Goal: Task Accomplishment & Management: Use online tool/utility

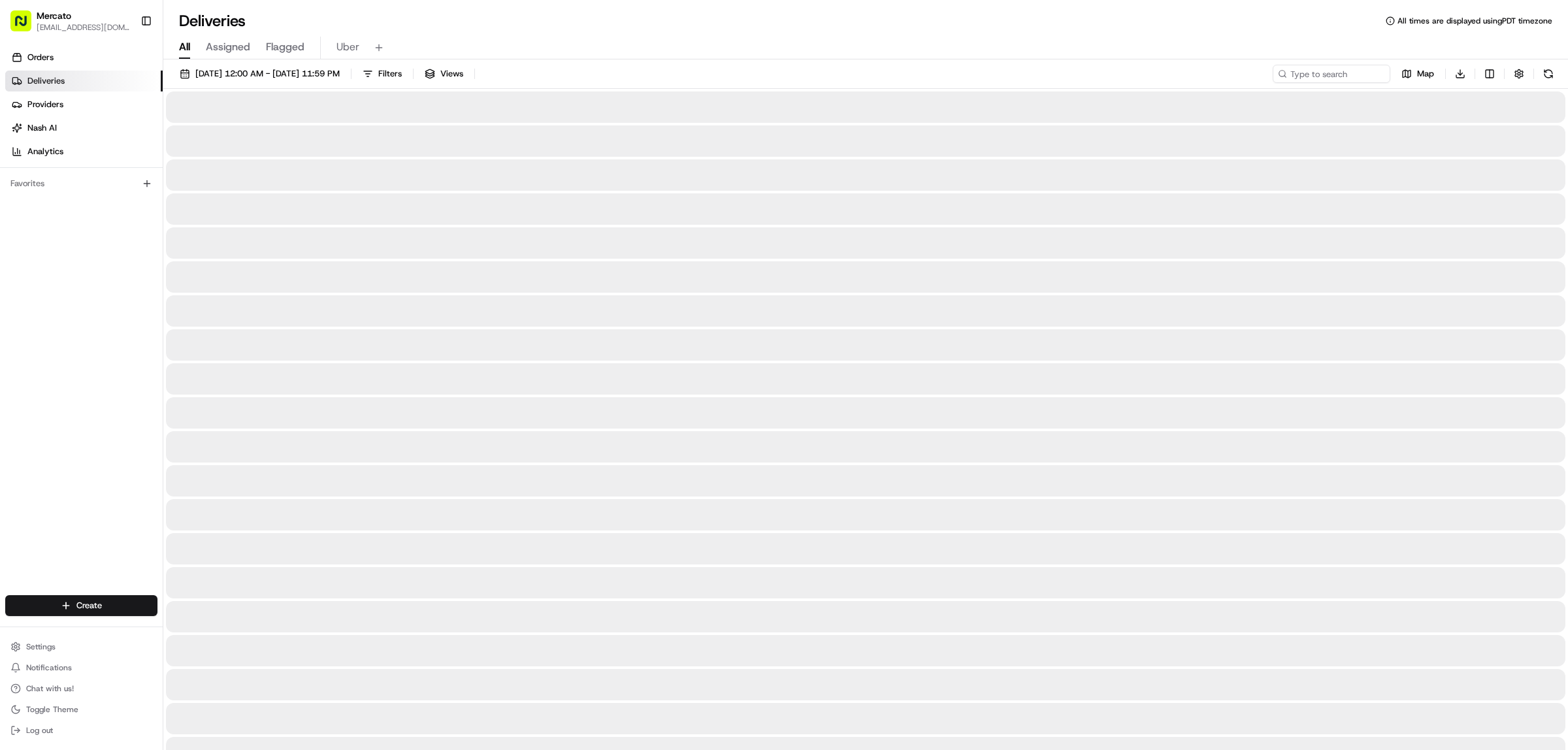
click at [1057, 29] on div "Deliveries All times are displayed using PDT timezone" at bounding box center [866, 21] width 1404 height 21
click at [1311, 80] on input at bounding box center [1312, 74] width 157 height 18
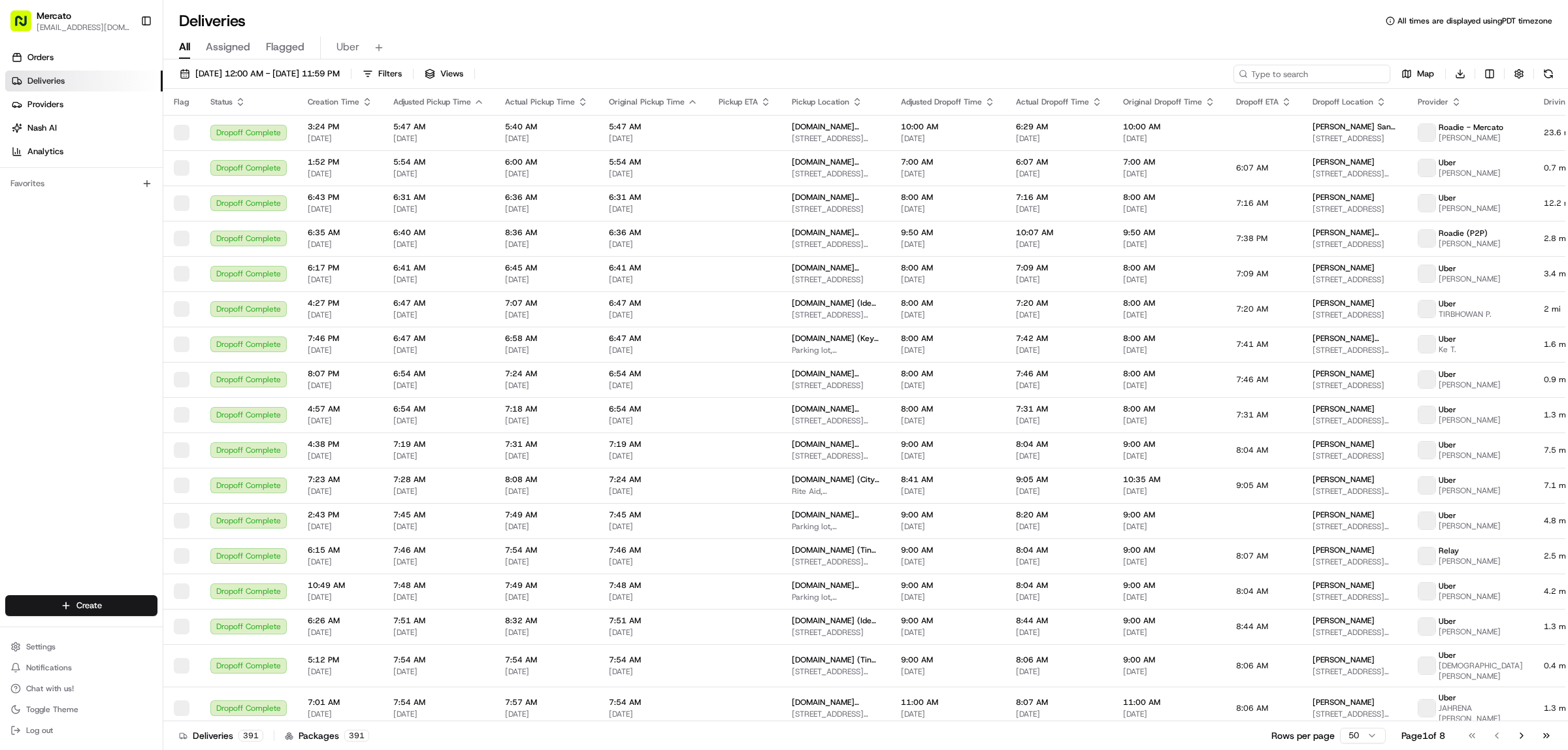
paste input "job_PyPsZDABfWany5c4bZsLYh"
type input "job_PyPsZDABfWany5c4bZsLYh"
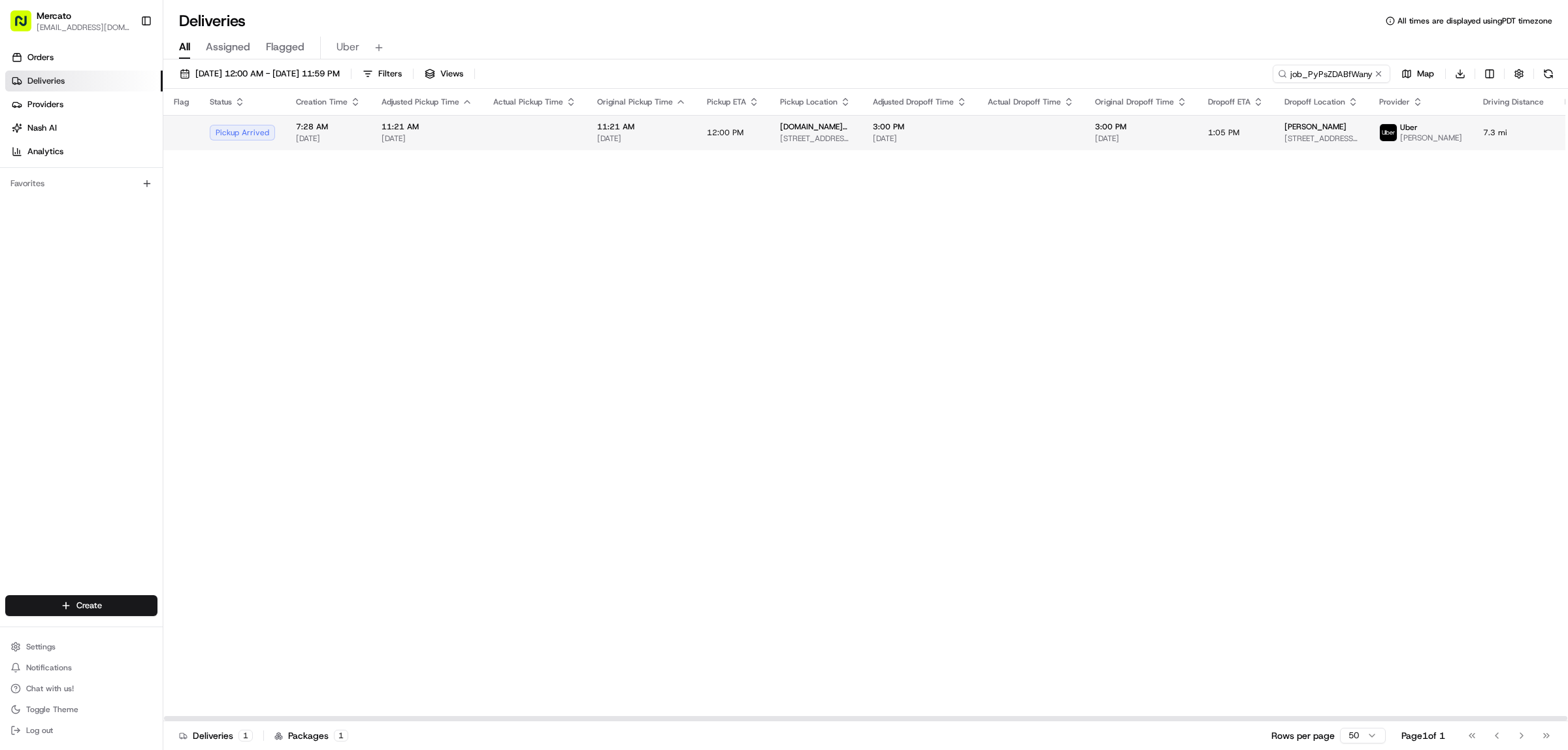
click at [852, 143] on span "[STREET_ADDRESS][PERSON_NAME]" at bounding box center [816, 139] width 72 height 11
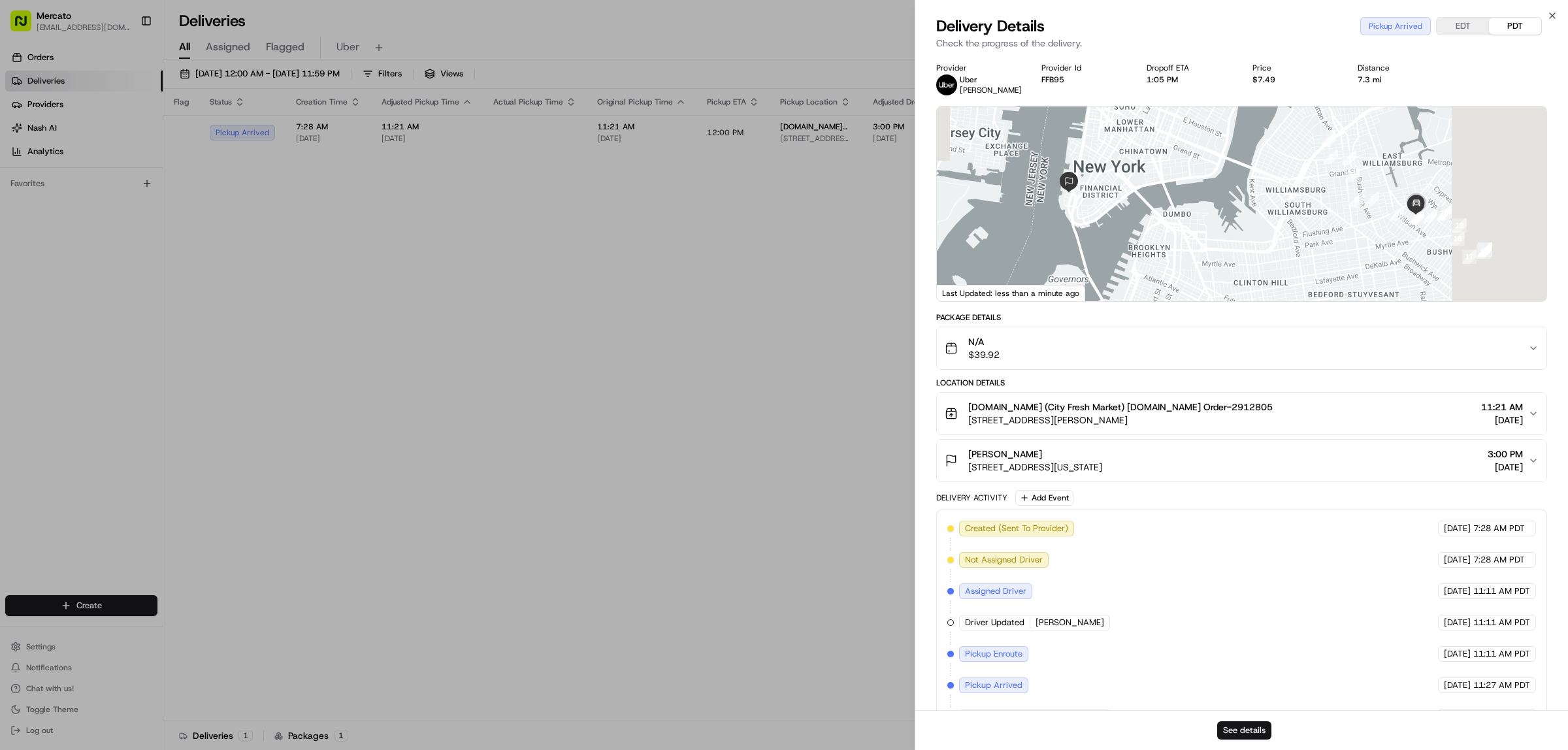
click at [1243, 722] on button "See details" at bounding box center [1245, 730] width 55 height 18
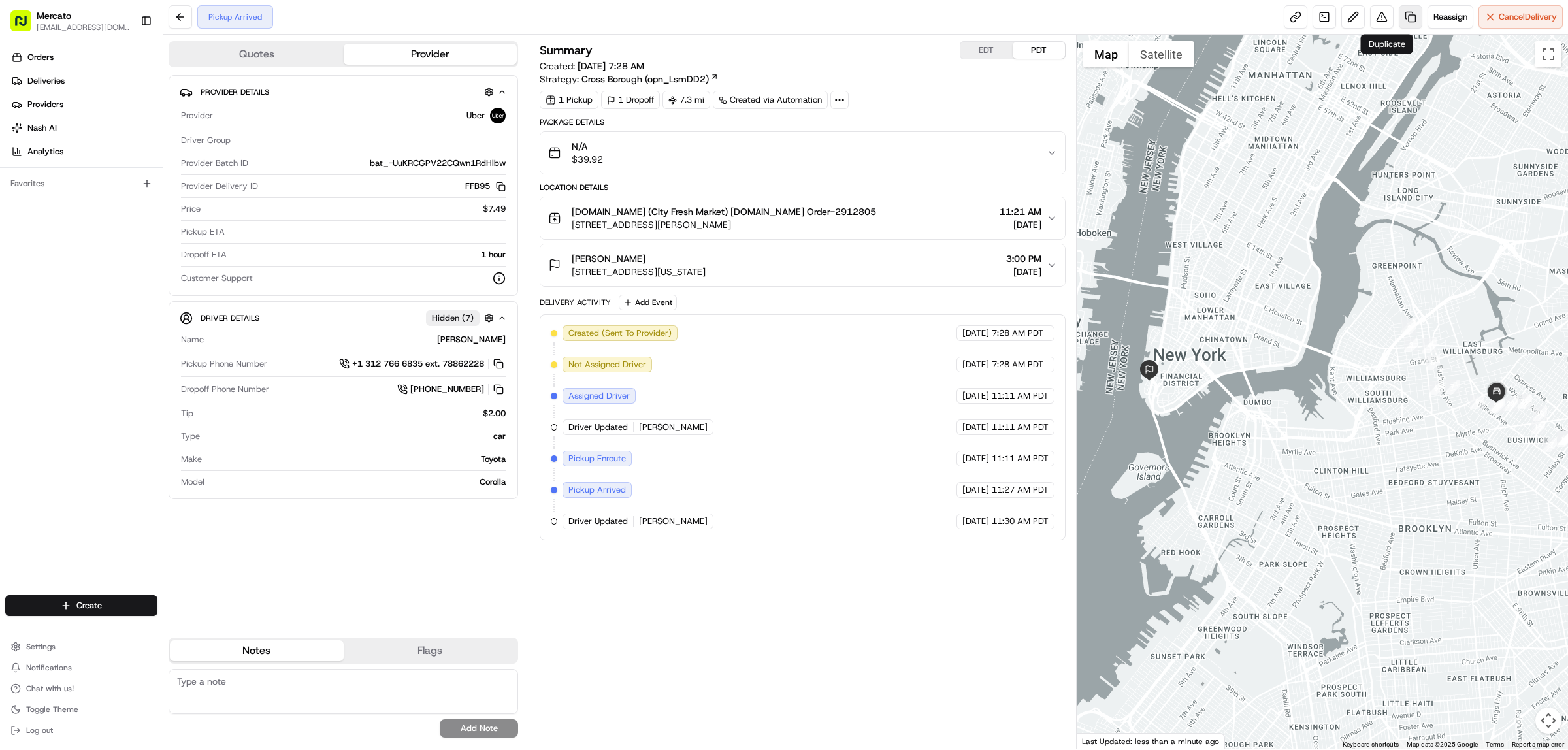
click at [1399, 23] on link at bounding box center [1411, 17] width 24 height 24
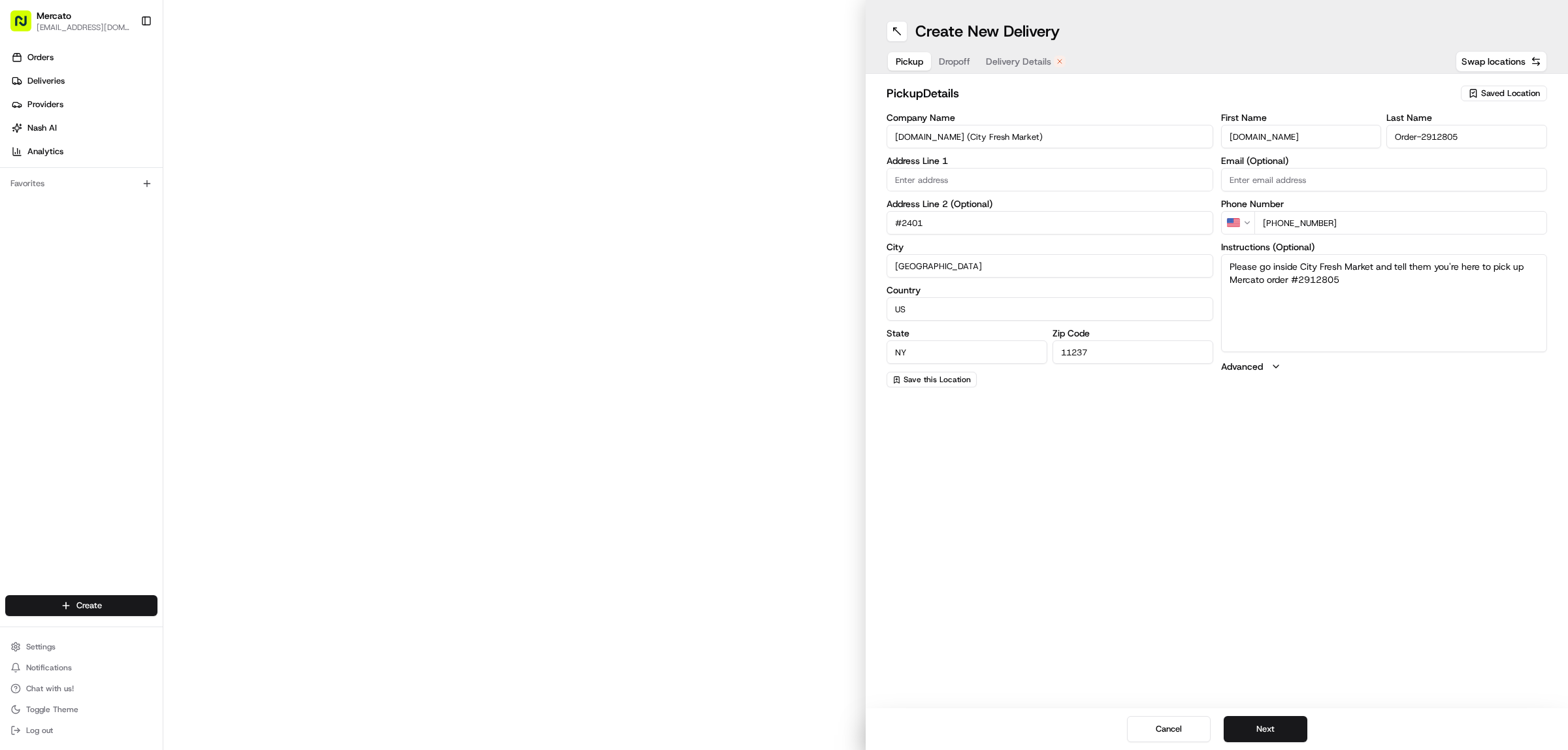
type input "229 Knickerbocker Ave"
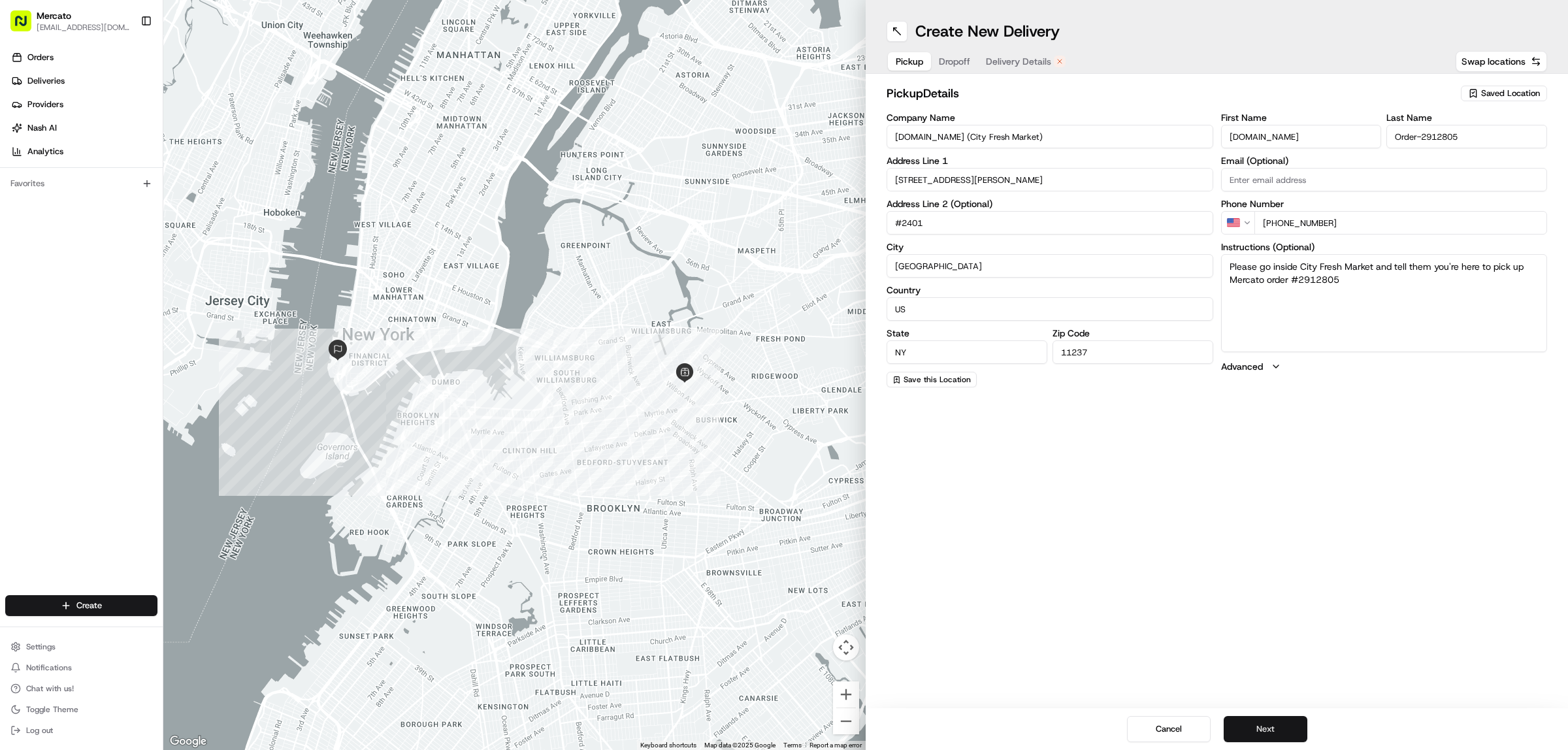
click at [1268, 723] on button "Next" at bounding box center [1265, 728] width 84 height 26
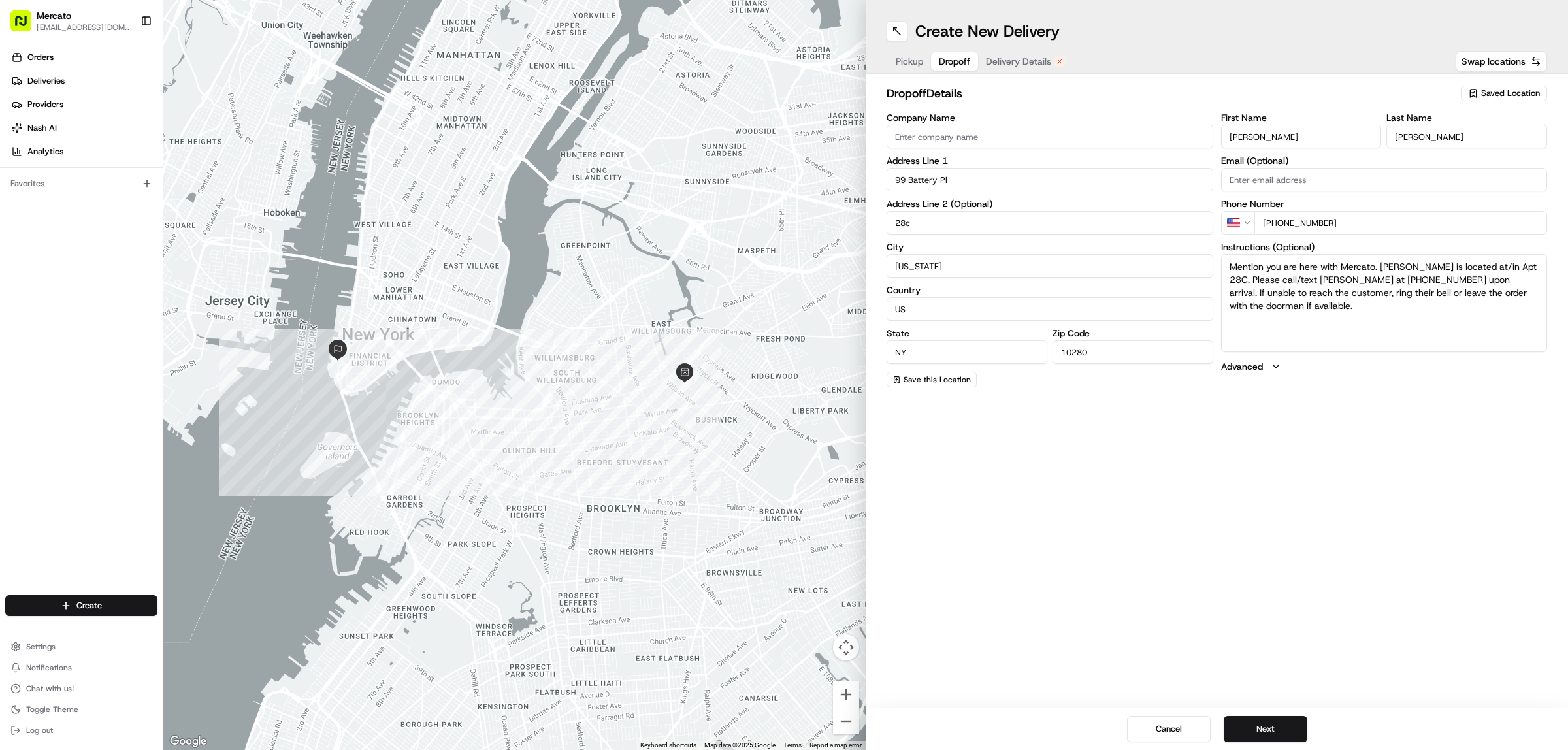
click at [923, 68] on span "Pickup" at bounding box center [909, 61] width 27 height 13
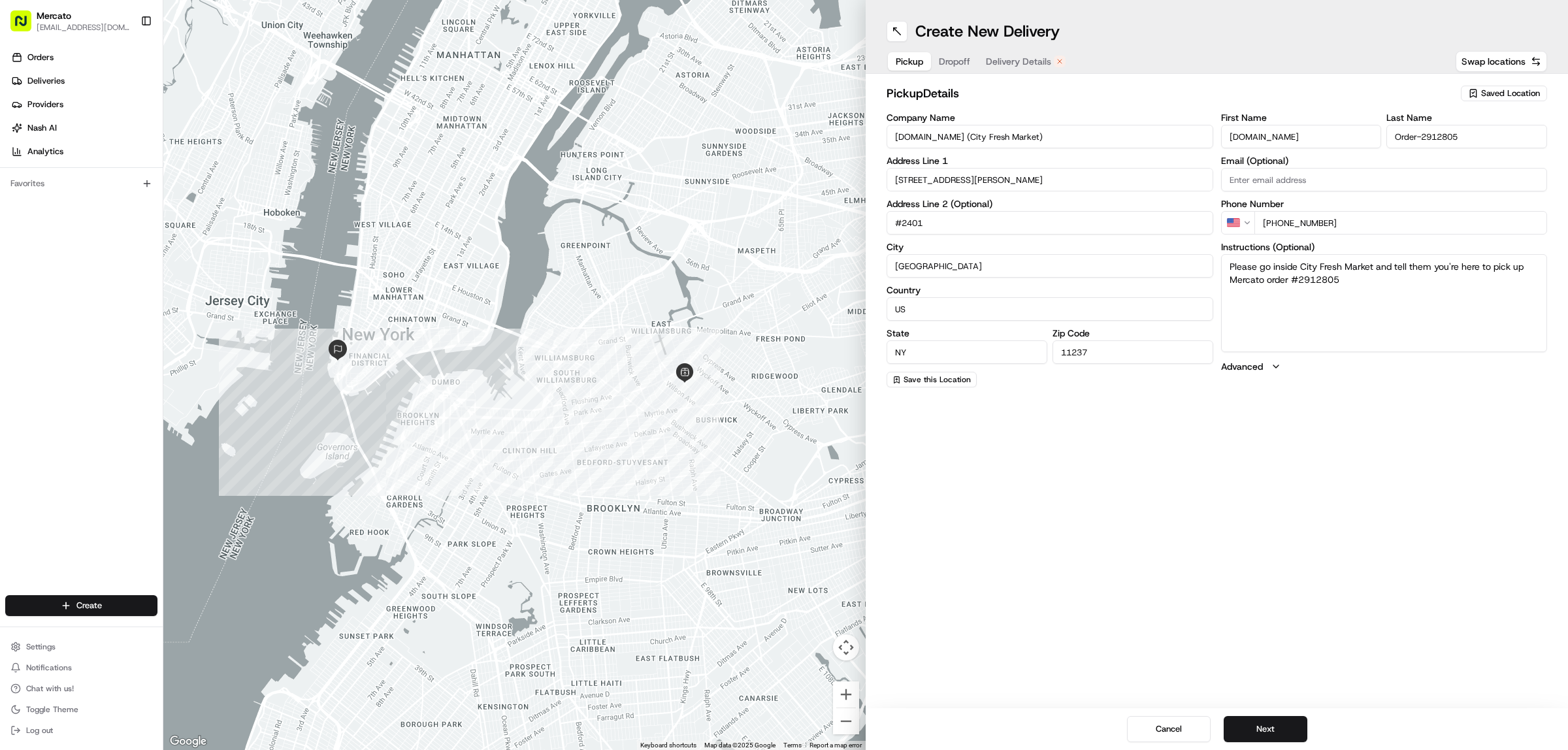
click at [1259, 710] on div "Cancel Next" at bounding box center [1216, 729] width 702 height 42
click at [1268, 734] on button "Next" at bounding box center [1265, 728] width 84 height 26
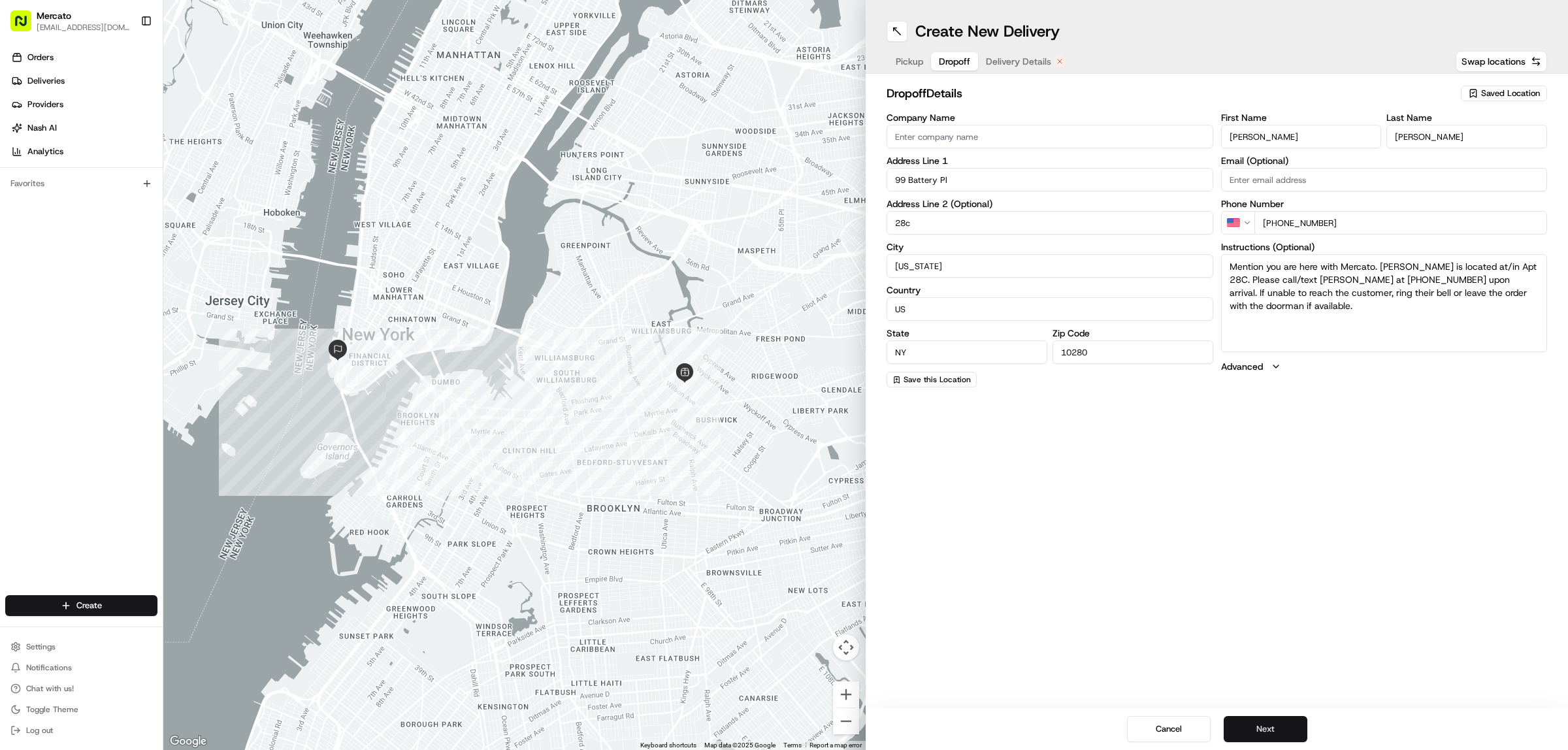
click at [1268, 734] on button "Next" at bounding box center [1265, 728] width 84 height 26
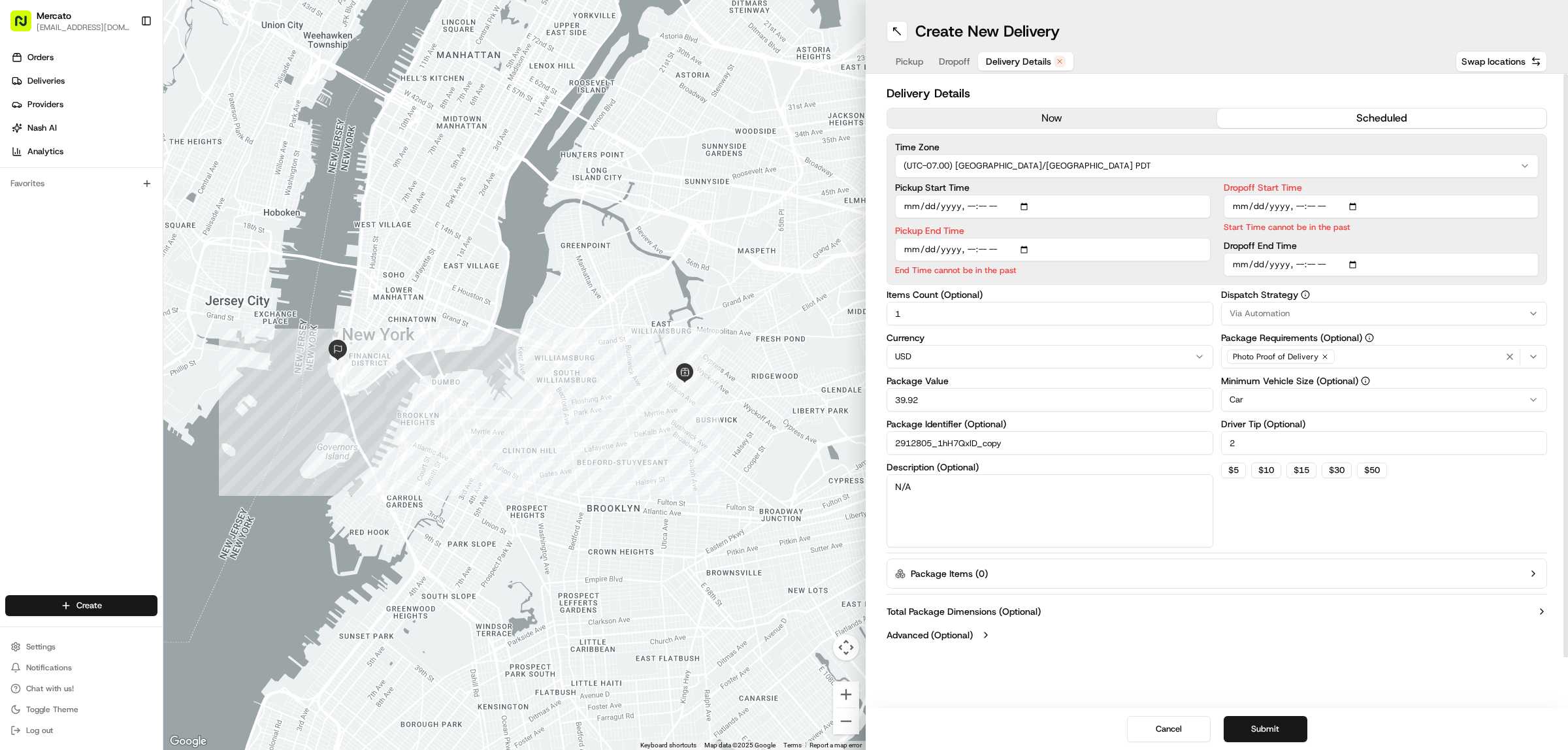
click at [1043, 128] on button "now" at bounding box center [1052, 118] width 330 height 20
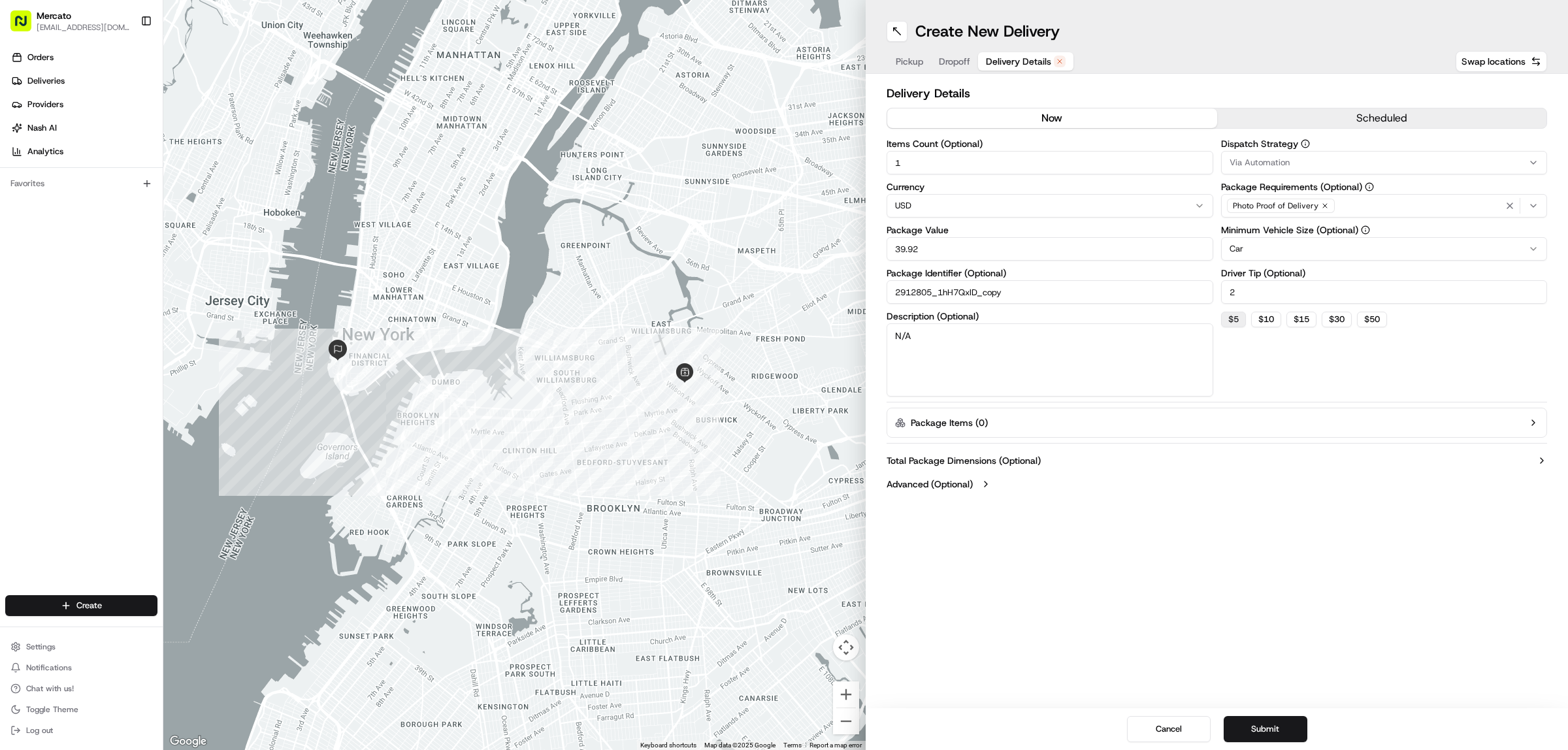
click at [1236, 327] on button "$ 5" at bounding box center [1233, 319] width 25 height 15
type input "5"
click at [1266, 743] on div "Cancel Submit" at bounding box center [1216, 729] width 702 height 42
click at [1281, 726] on button "Submit" at bounding box center [1265, 728] width 84 height 26
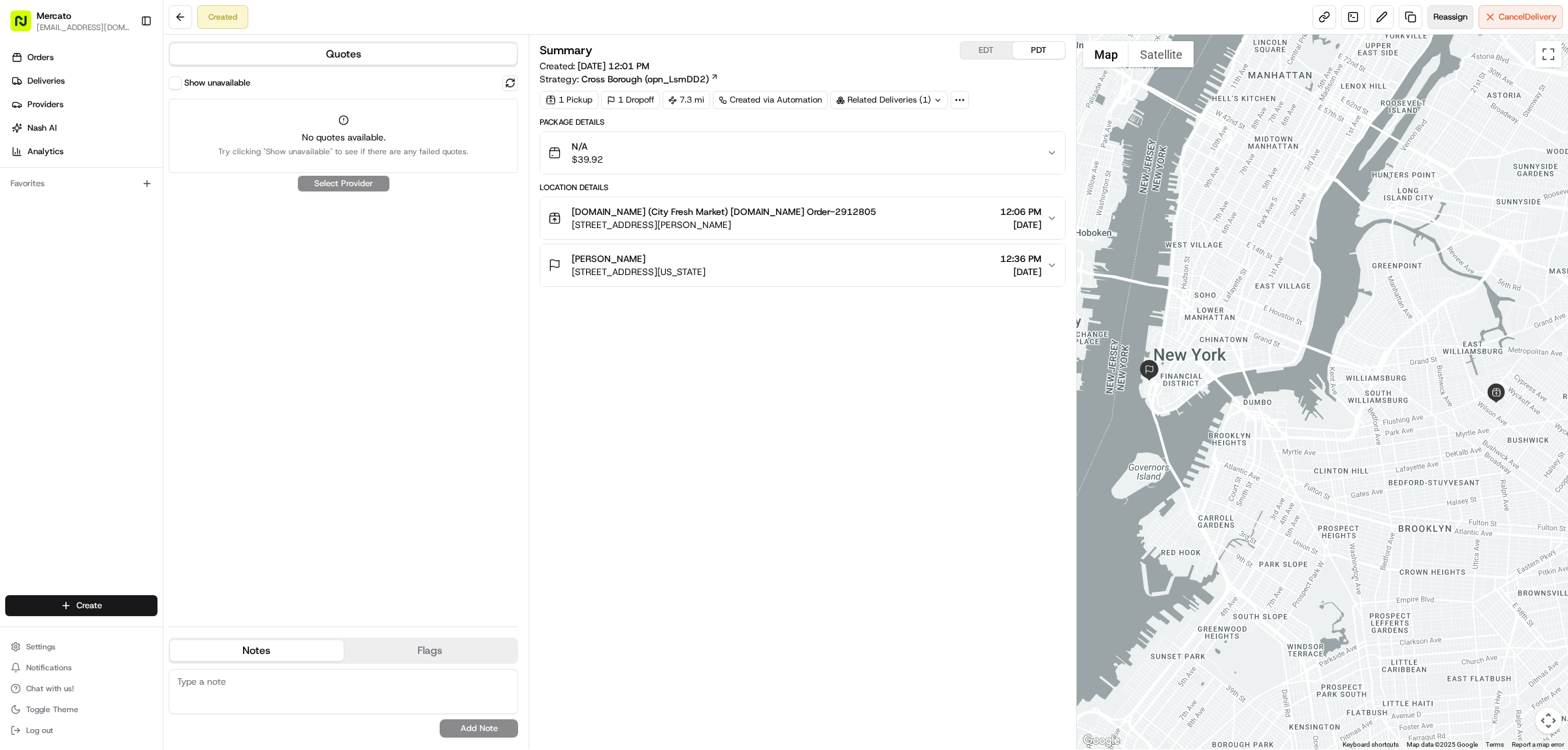
click at [1434, 12] on span "Reassign" at bounding box center [1450, 16] width 34 height 12
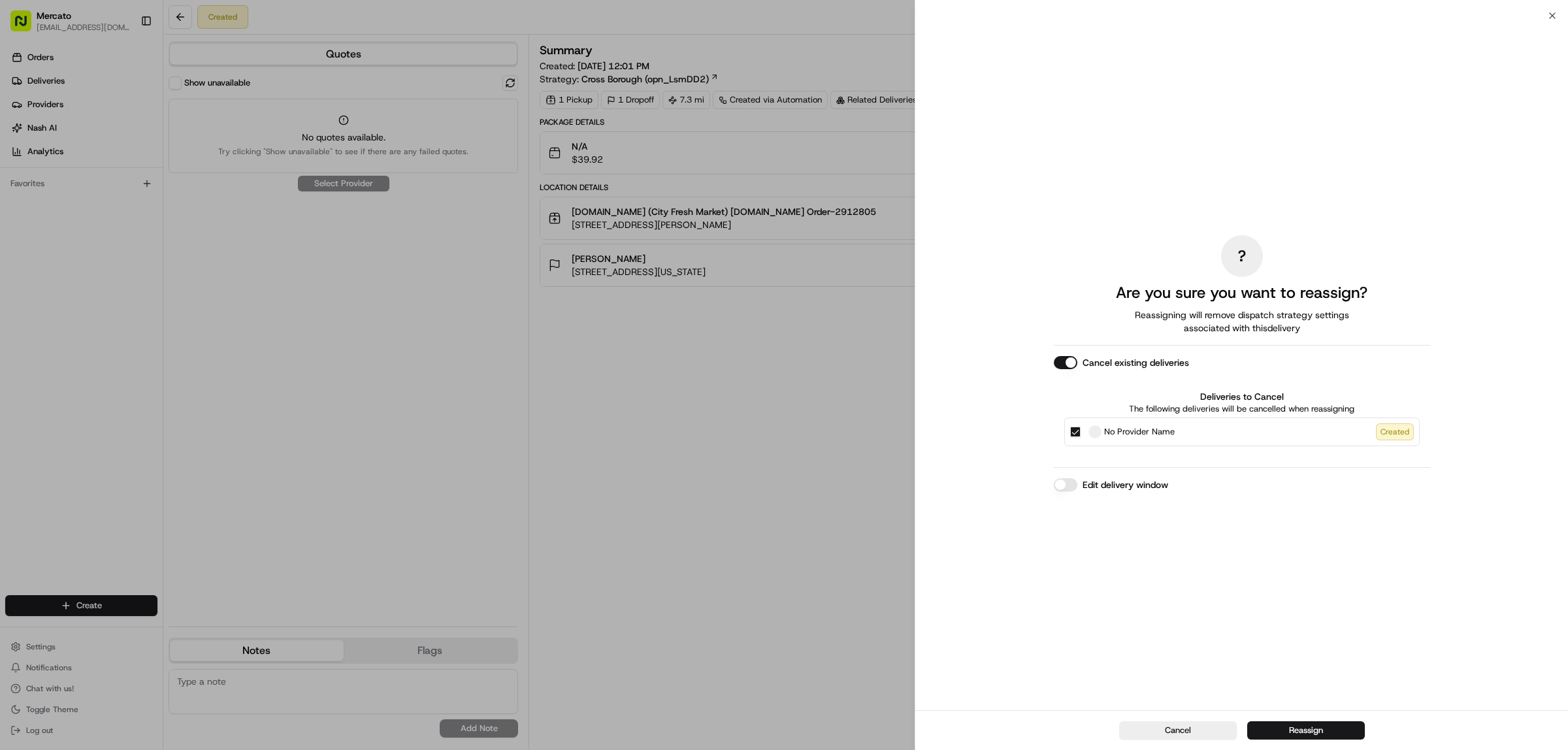
click at [1054, 491] on button "Edit delivery window" at bounding box center [1066, 484] width 24 height 13
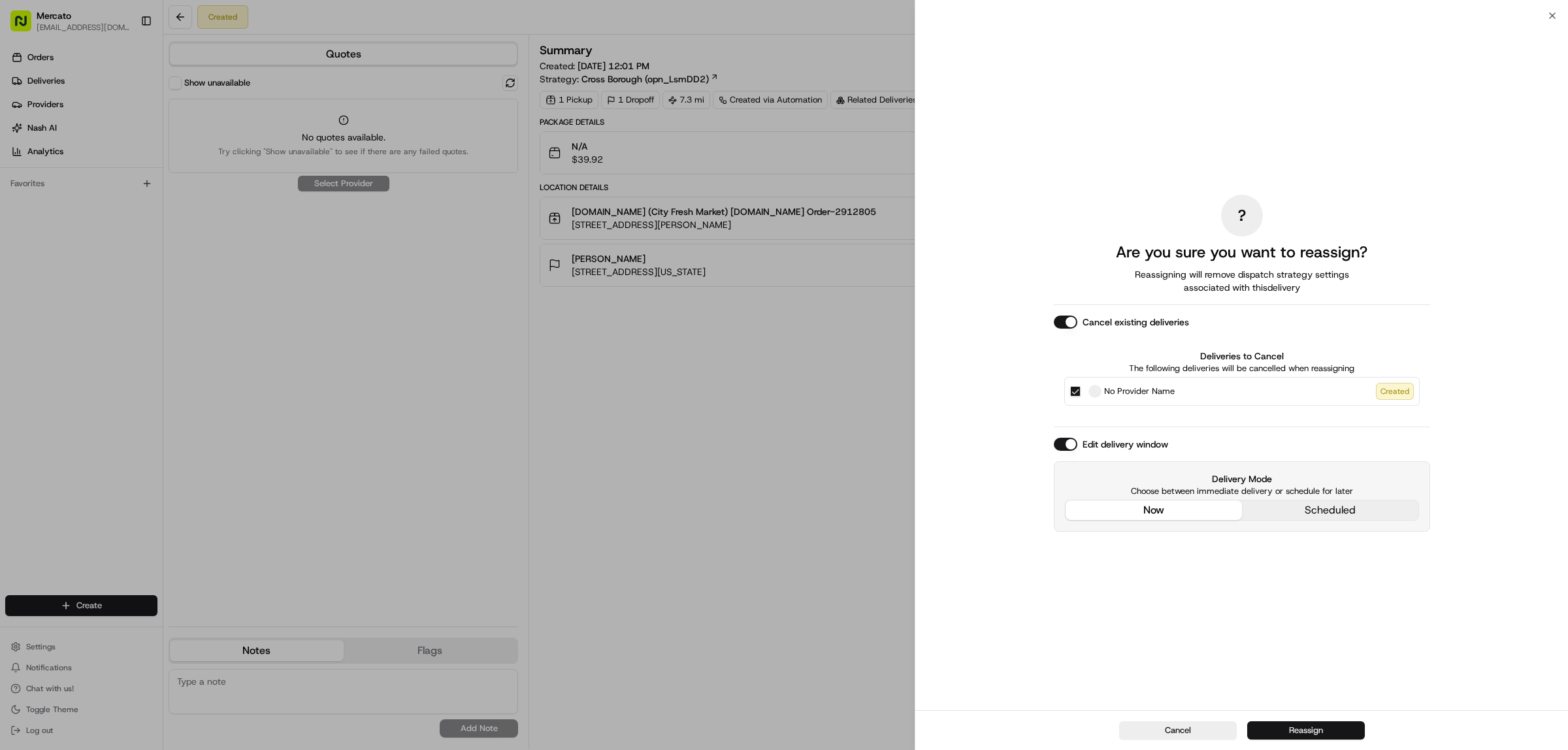
click at [1316, 733] on button "Reassign" at bounding box center [1305, 730] width 117 height 18
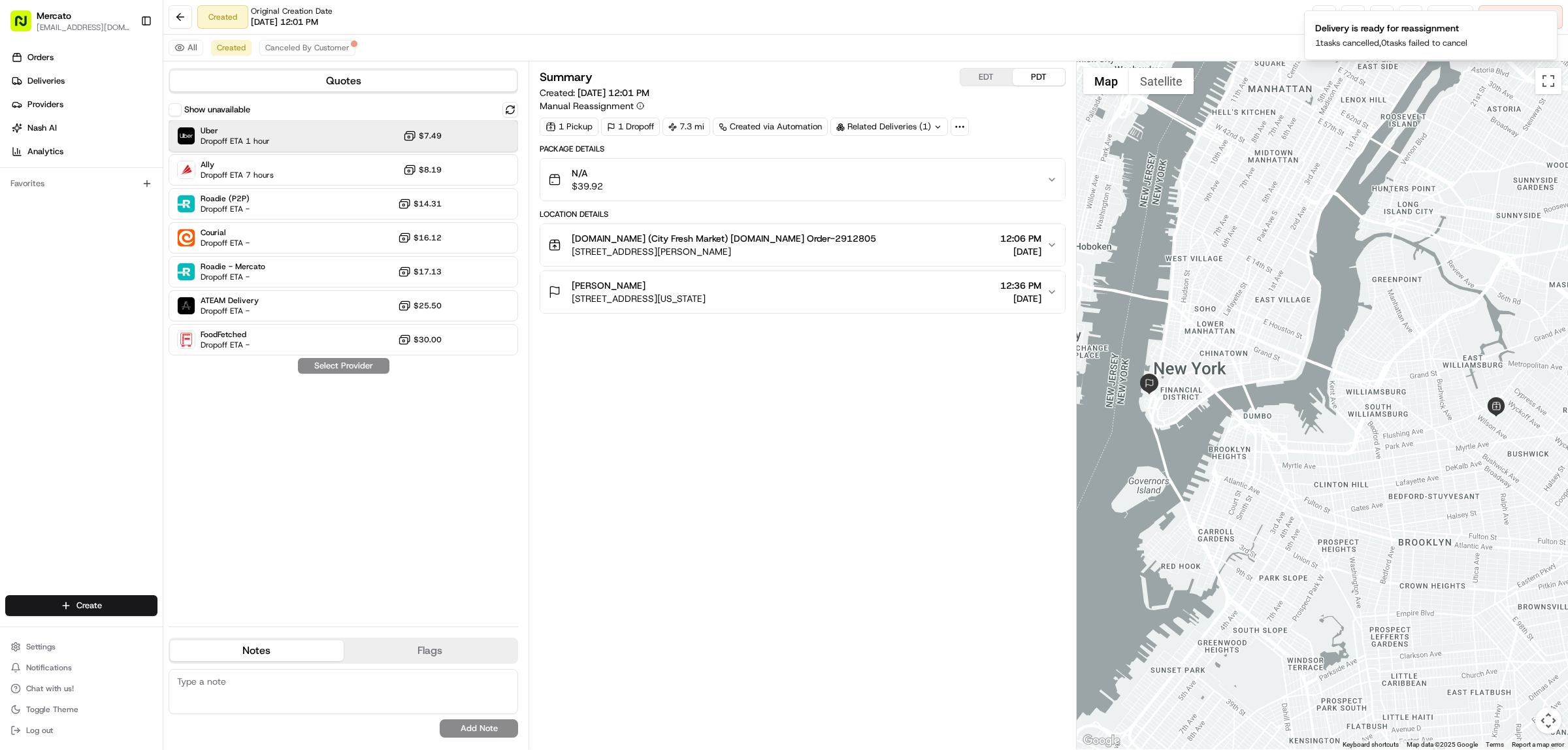
click at [317, 145] on div "Uber Dropoff ETA 1 hour $7.49" at bounding box center [343, 135] width 350 height 32
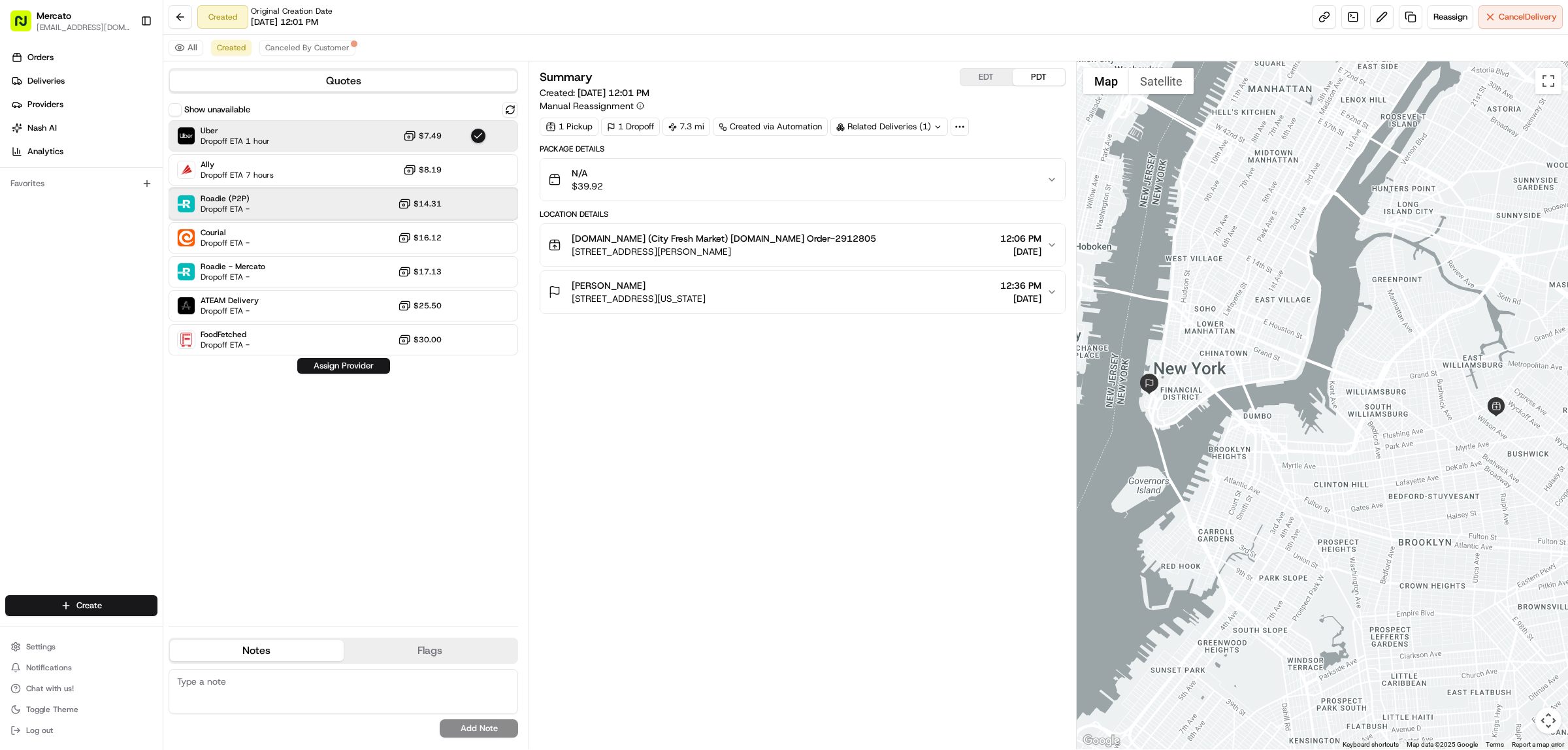
click at [337, 220] on div "Roadie (P2P) Dropoff ETA - $14.31" at bounding box center [343, 203] width 350 height 32
click at [345, 373] on button "Assign Provider" at bounding box center [343, 365] width 93 height 15
